Goal: Transaction & Acquisition: Purchase product/service

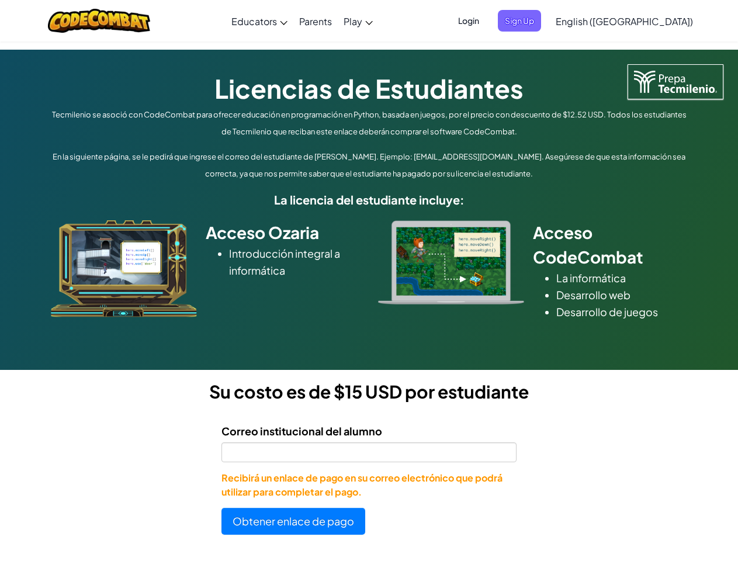
click at [369, 280] on div at bounding box center [451, 262] width 164 height 84
click at [486, 20] on span "Login" at bounding box center [468, 21] width 35 height 22
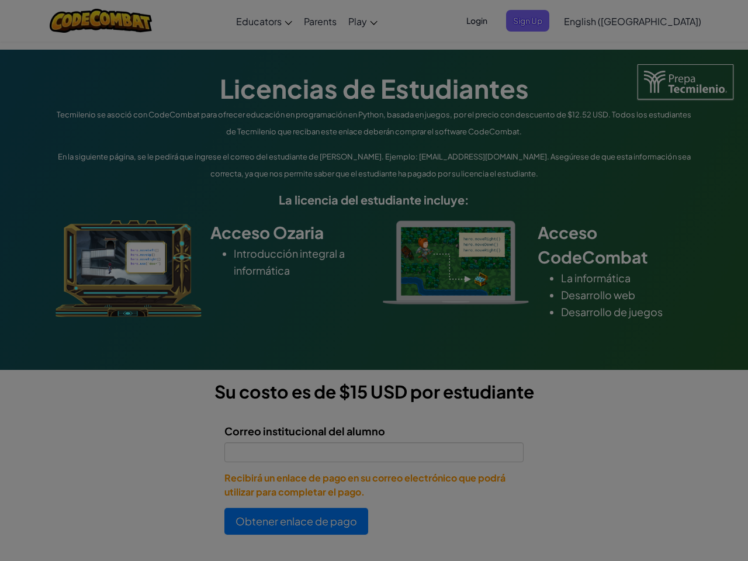
click at [0, 0] on input "Email or Username :" at bounding box center [0, 0] width 0 height 0
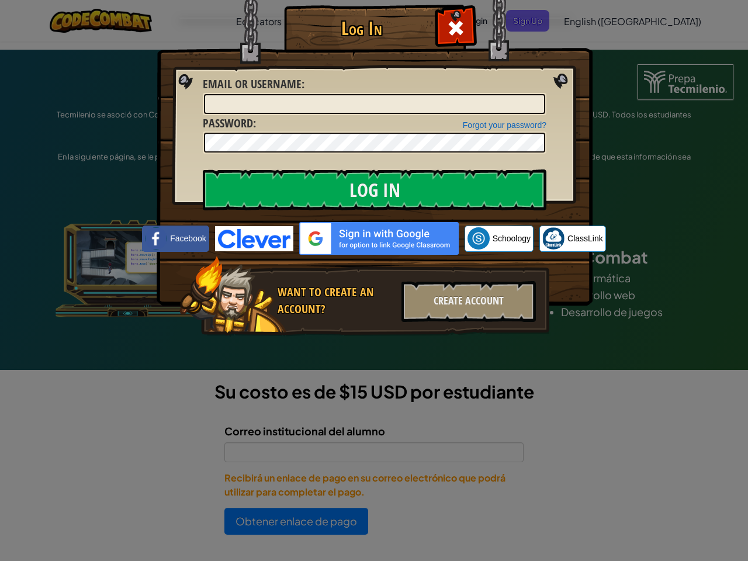
click at [591, 20] on div "Log In Unknown Error Email or Username : Forgot your password? Password : Log I…" at bounding box center [374, 280] width 748 height 561
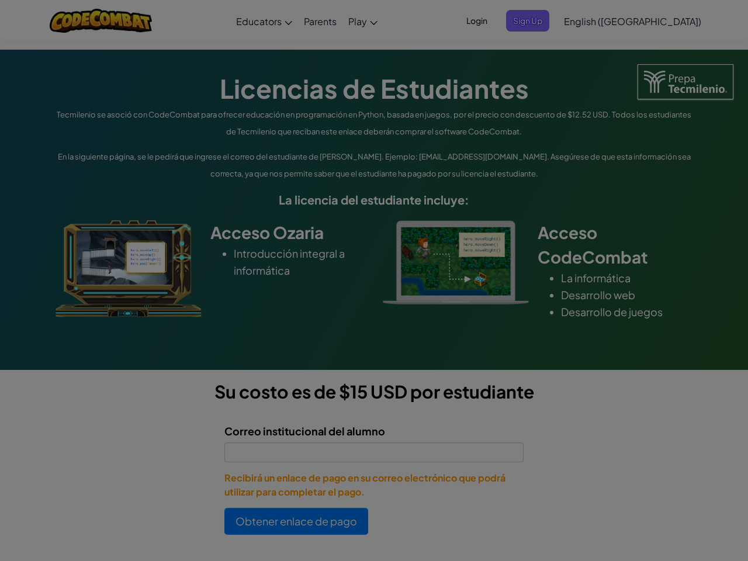
click at [591, 20] on div "Log In Unknown Error Email or Username : Forgot your password? Password : Log I…" at bounding box center [374, 280] width 748 height 561
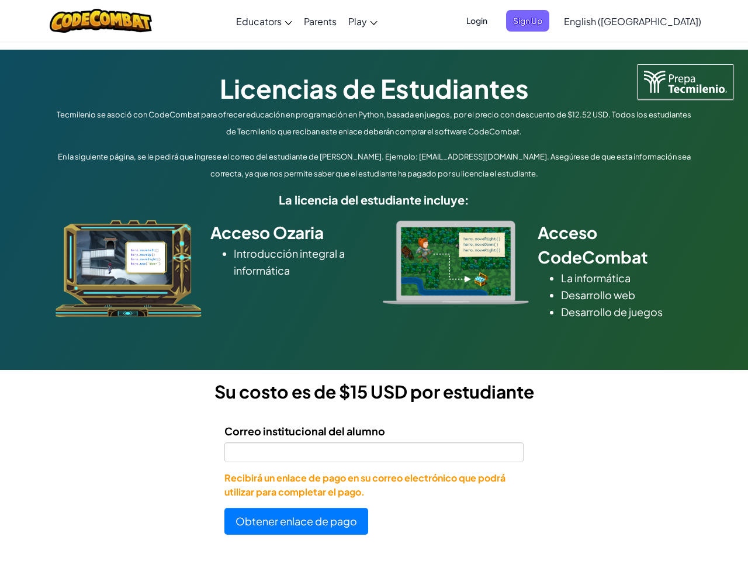
click at [653, 21] on div at bounding box center [374, 280] width 748 height 561
click at [293, 521] on button "Obtener enlace de pago" at bounding box center [296, 521] width 144 height 27
